Goal: Task Accomplishment & Management: Complete application form

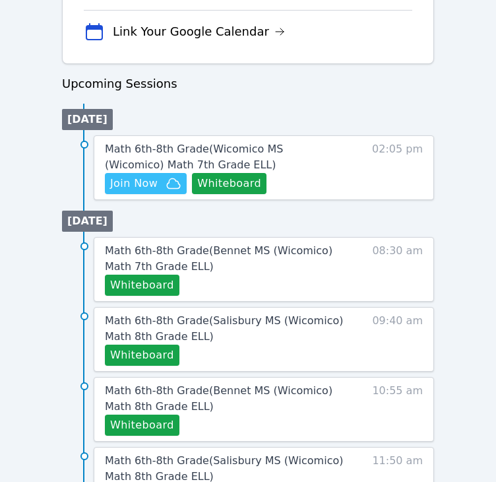
scroll to position [593, 0]
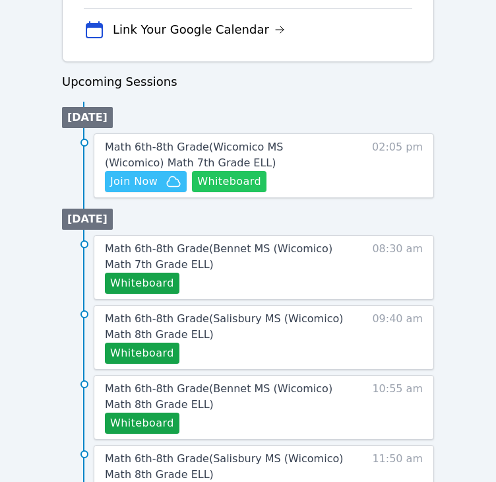
click at [245, 183] on button "Whiteboard" at bounding box center [229, 181] width 75 height 21
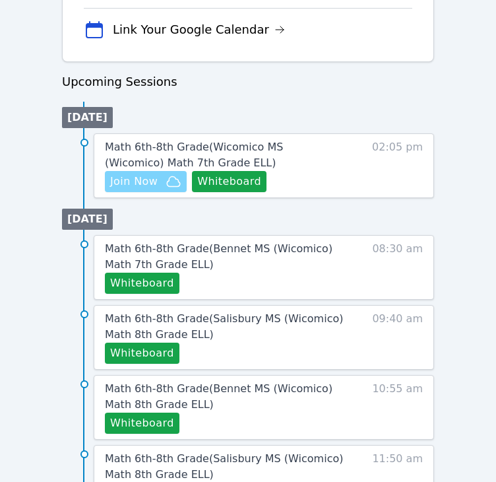
click at [148, 185] on span "Join Now" at bounding box center [134, 182] width 48 height 16
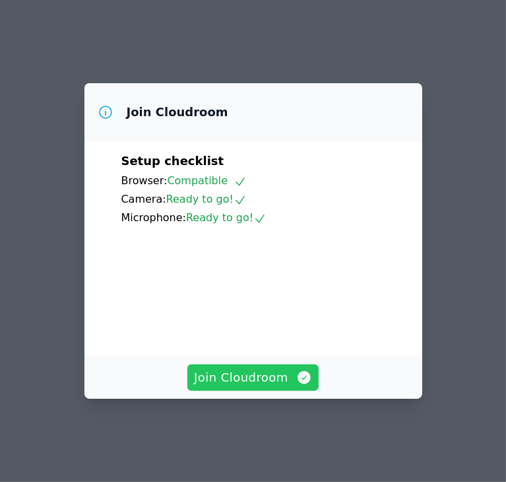
click at [255, 387] on span "Join Cloudroom" at bounding box center [253, 377] width 118 height 18
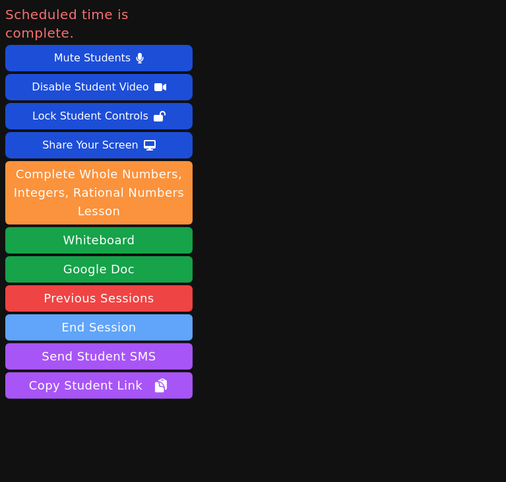
click at [114, 314] on button "End Session" at bounding box center [98, 327] width 187 height 26
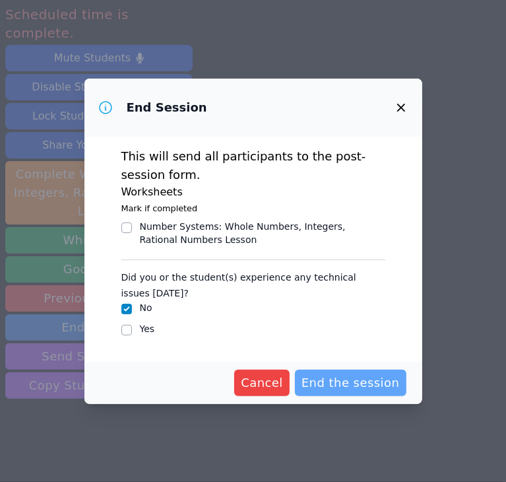
click at [331, 388] on span "End the session" at bounding box center [351, 383] width 98 height 18
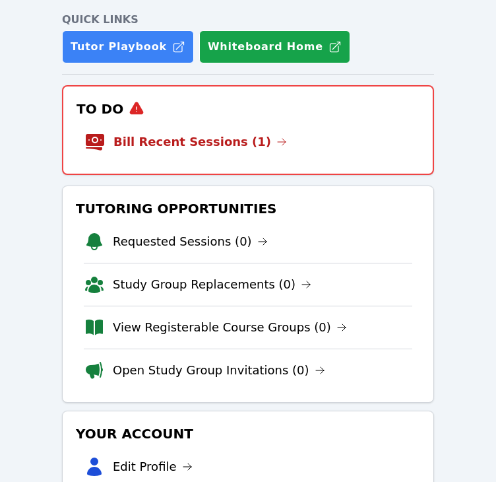
scroll to position [121, 0]
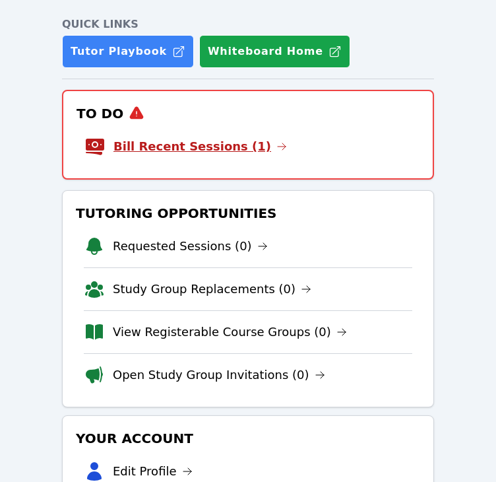
click at [218, 138] on link "Bill Recent Sessions (1)" at bounding box center [201, 146] width 174 height 18
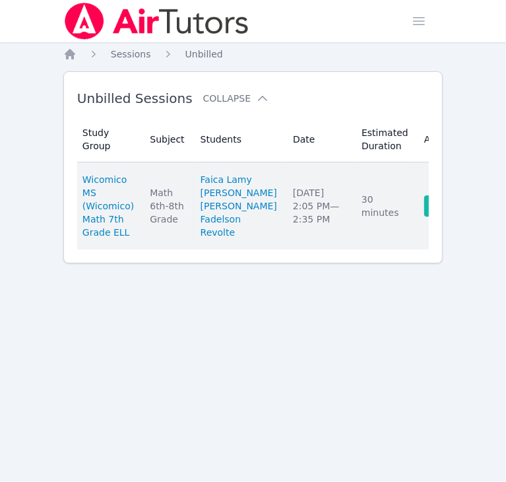
click at [424, 216] on link "Complete" at bounding box center [455, 205] width 63 height 21
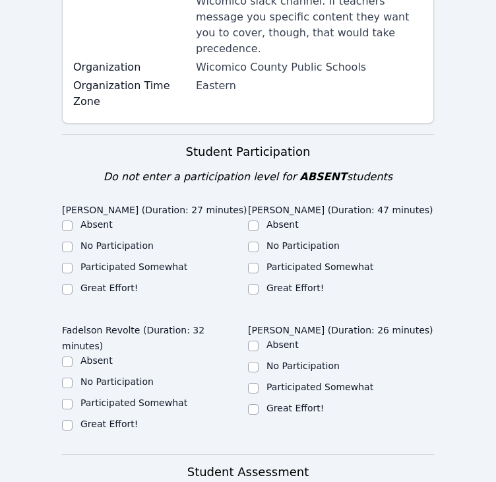
scroll to position [424, 0]
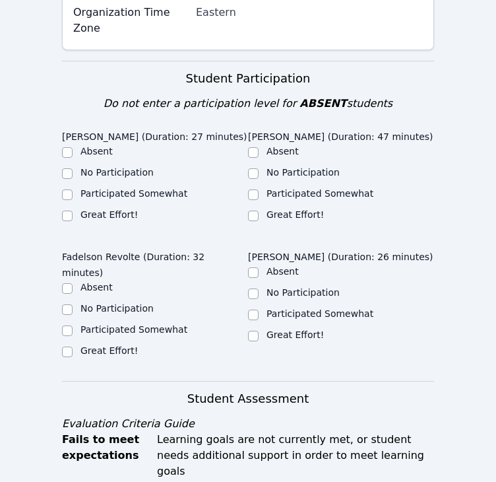
click at [395, 245] on legend "Dawenska Titus (Duration: 26 minutes)" at bounding box center [340, 255] width 185 height 20
click at [69, 211] on input "Great Effort!" at bounding box center [67, 216] width 11 height 11
checkbox input "true"
click at [256, 211] on input "Great Effort!" at bounding box center [253, 216] width 11 height 11
checkbox input "true"
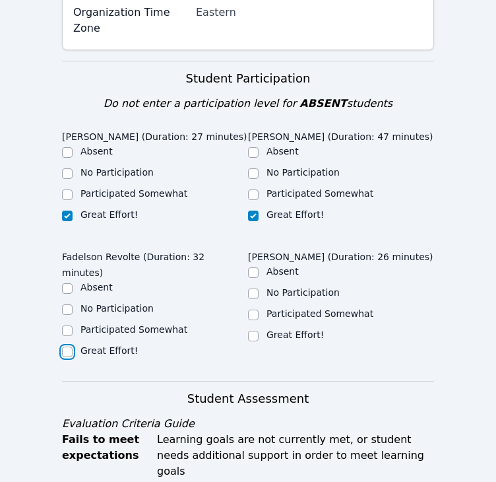
click at [67, 346] on input "Great Effort!" at bounding box center [67, 351] width 11 height 11
checkbox input "true"
click at [269, 329] on label "Great Effort!" at bounding box center [295, 334] width 57 height 11
click at [259, 331] on input "Great Effort!" at bounding box center [253, 336] width 11 height 11
checkbox input "true"
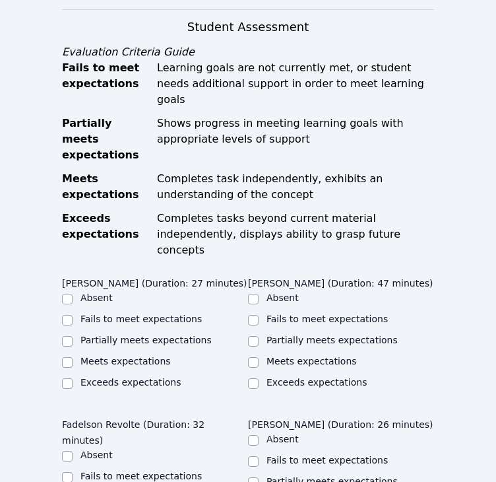
scroll to position [800, 0]
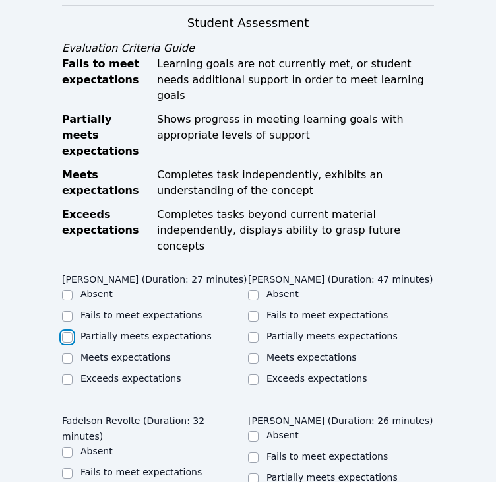
click at [71, 332] on input "Partially meets expectations" at bounding box center [67, 337] width 11 height 11
checkbox input "true"
click at [255, 332] on input "Partially meets expectations" at bounding box center [253, 337] width 11 height 11
checkbox input "true"
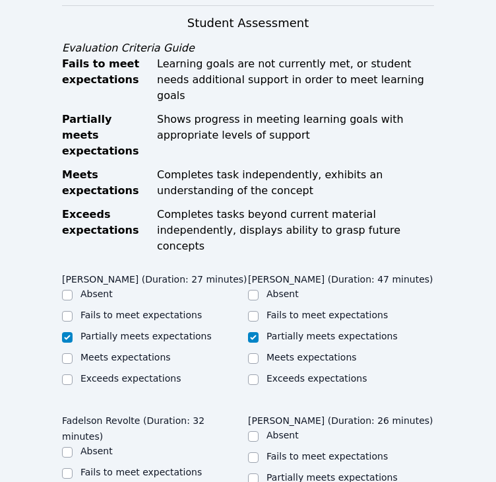
checkbox input "true"
click at [257, 473] on input "Partially meets expectations" at bounding box center [253, 478] width 11 height 11
checkbox input "true"
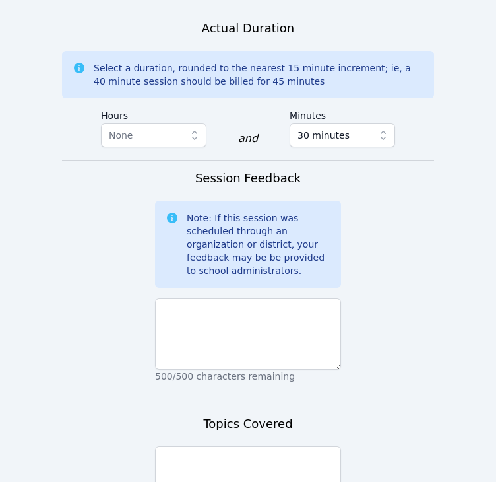
scroll to position [1363, 0]
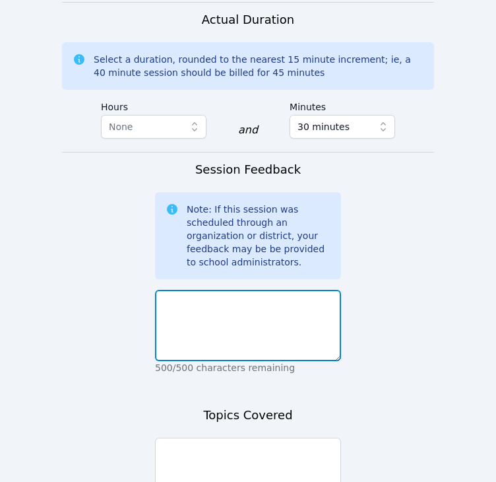
click at [251, 290] on textarea at bounding box center [248, 325] width 186 height 71
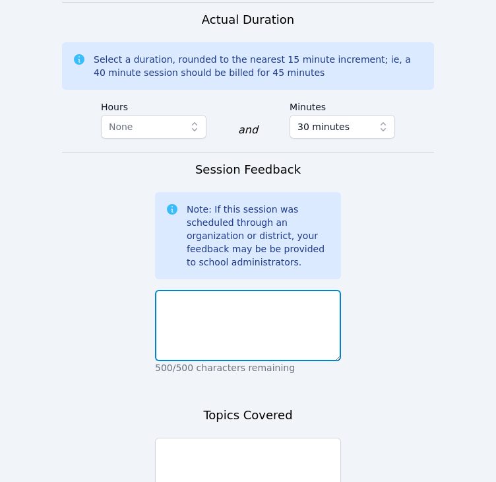
click at [247, 290] on textarea at bounding box center [248, 325] width 186 height 71
type textarea "This group was distracted today."
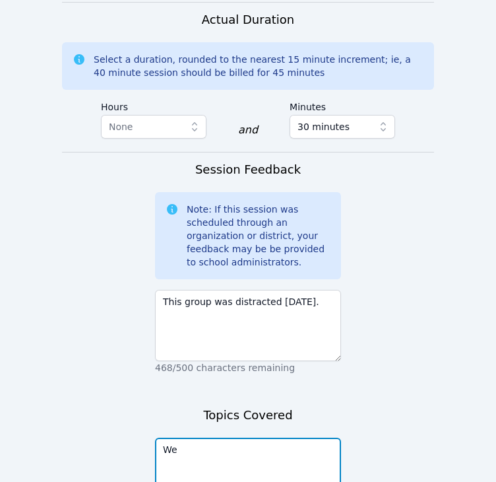
type textarea "W"
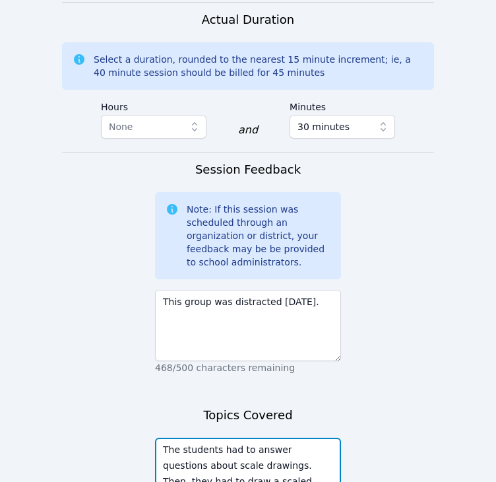
type textarea "The students had to answer questions about scale drawings. Then, they had to dr…"
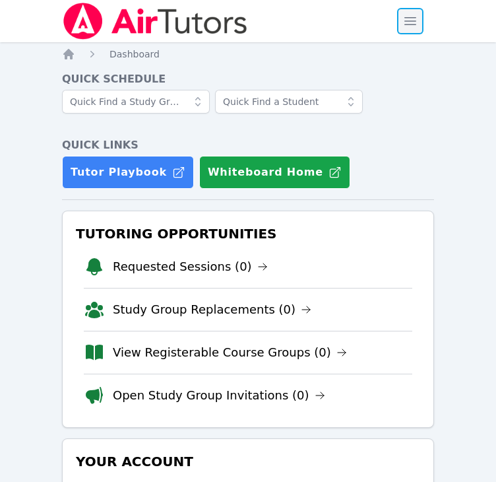
click at [410, 28] on span "button" at bounding box center [410, 21] width 29 height 29
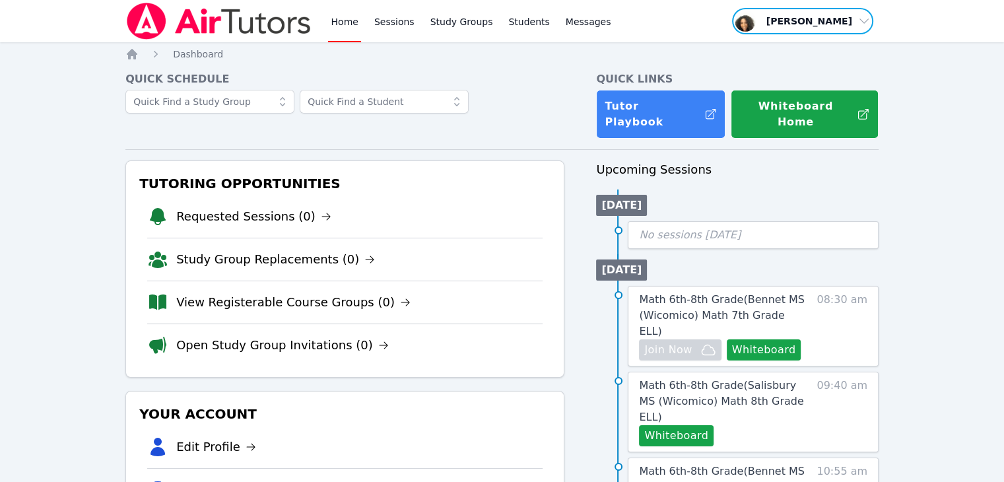
click at [496, 13] on span "button" at bounding box center [803, 21] width 144 height 29
click at [496, 72] on button "Logout" at bounding box center [807, 75] width 127 height 24
